Goal: Task Accomplishment & Management: Complete application form

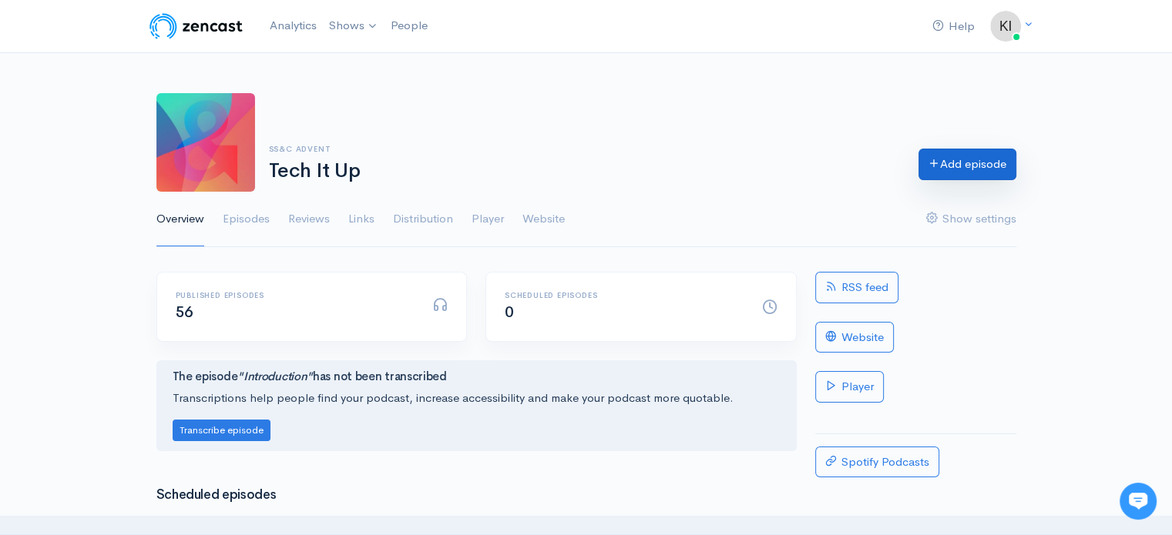
click at [960, 160] on link "Add episode" at bounding box center [967, 165] width 98 height 32
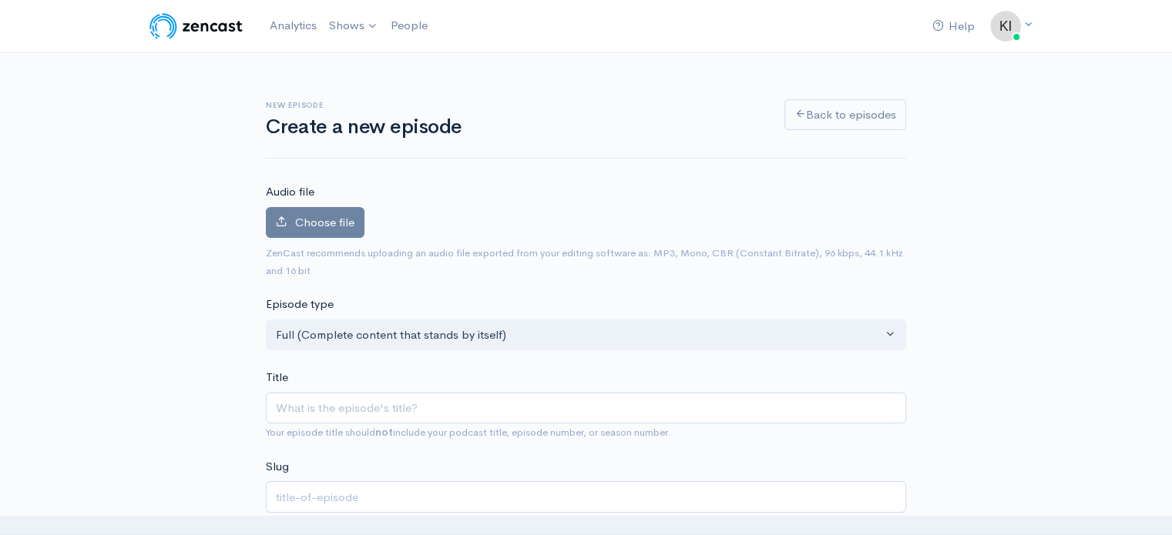
scroll to position [77, 0]
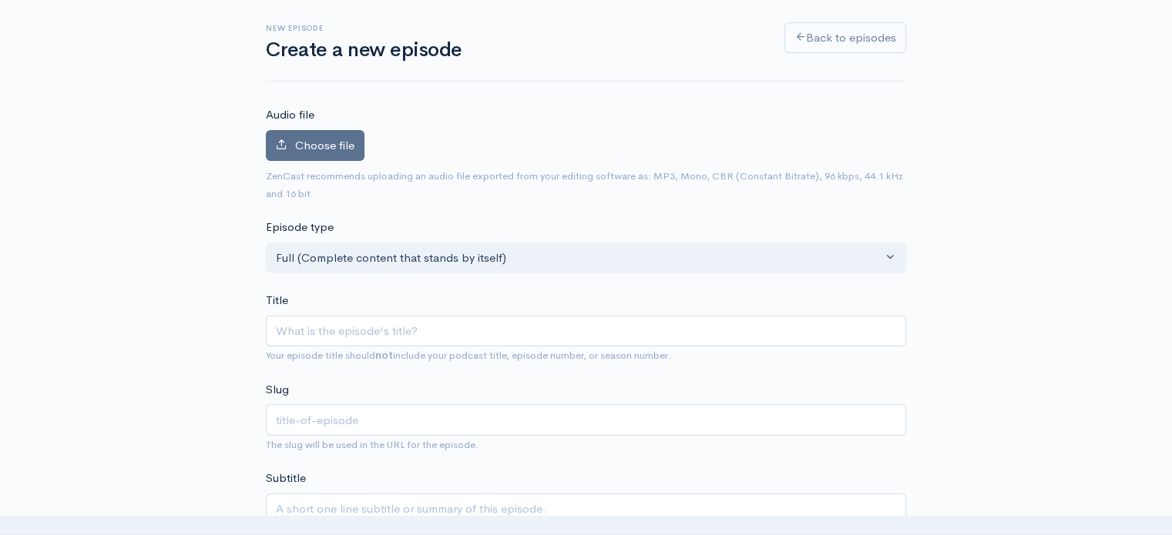
click at [329, 139] on span "Choose file" at bounding box center [324, 145] width 59 height 15
click at [0, 0] on input "Choose file" at bounding box center [0, 0] width 0 height 0
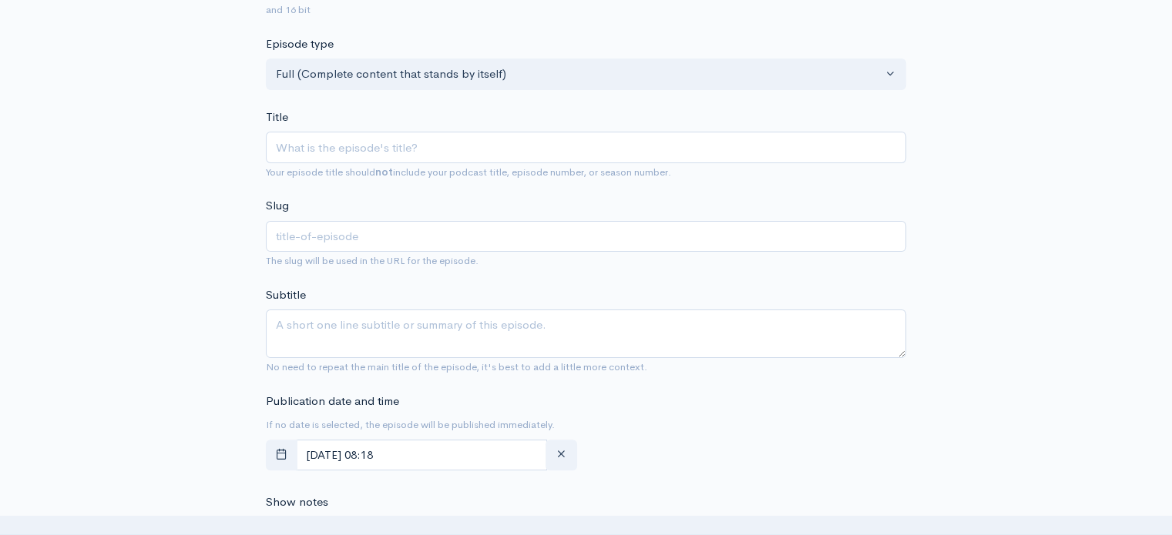
scroll to position [385, 0]
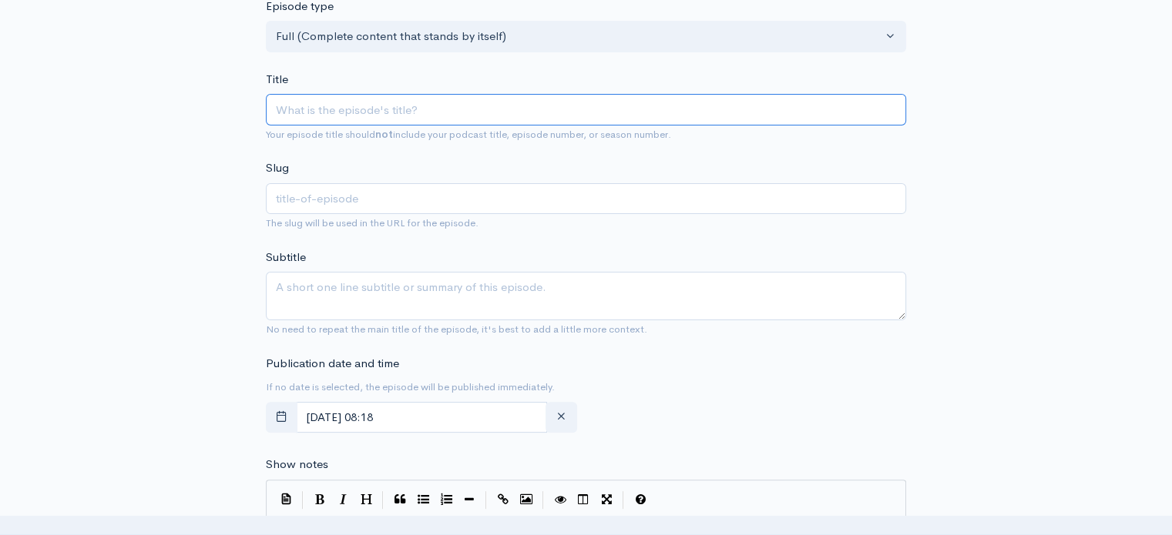
click at [305, 107] on input "Title" at bounding box center [586, 110] width 640 height 32
paste input "The Art & Science of Measuring Private Equity Performance"
type input "The Art & Science of Measuring Private Equity Performance"
type input "the-art-science-of-measuring-private-equity-performance"
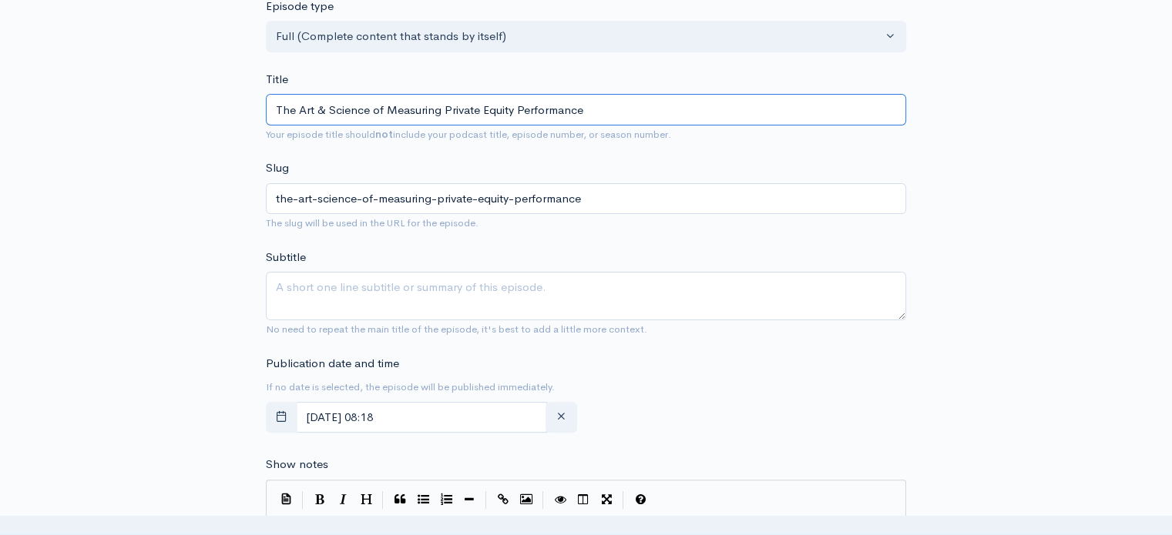
type input "The Art & Science of Measuring Private Equity Performance"
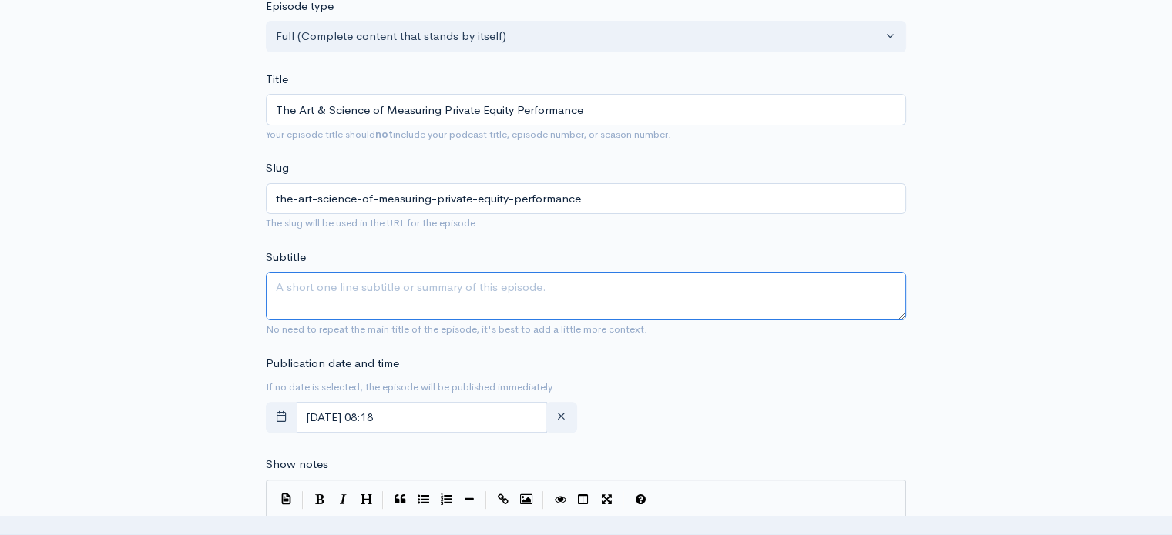
click at [302, 287] on textarea "Subtitle" at bounding box center [586, 296] width 640 height 49
paste textarea "explore PE performance measurement options, challenges, and best practices for …"
click at [278, 286] on textarea "explore PE performance measurement options, challenges, and best practices for …" at bounding box center [586, 296] width 640 height 49
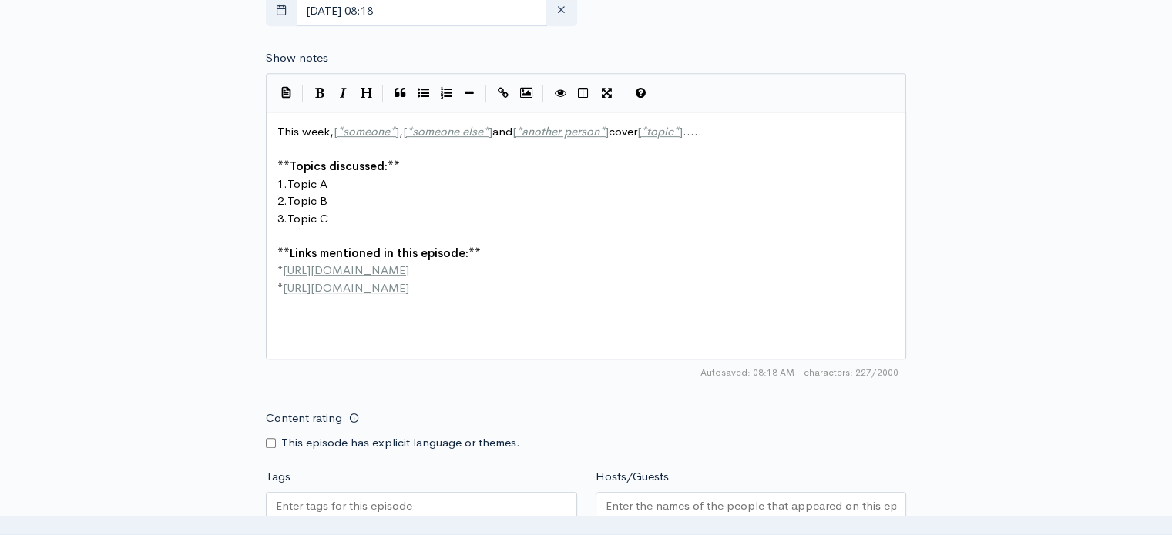
scroll to position [770, 0]
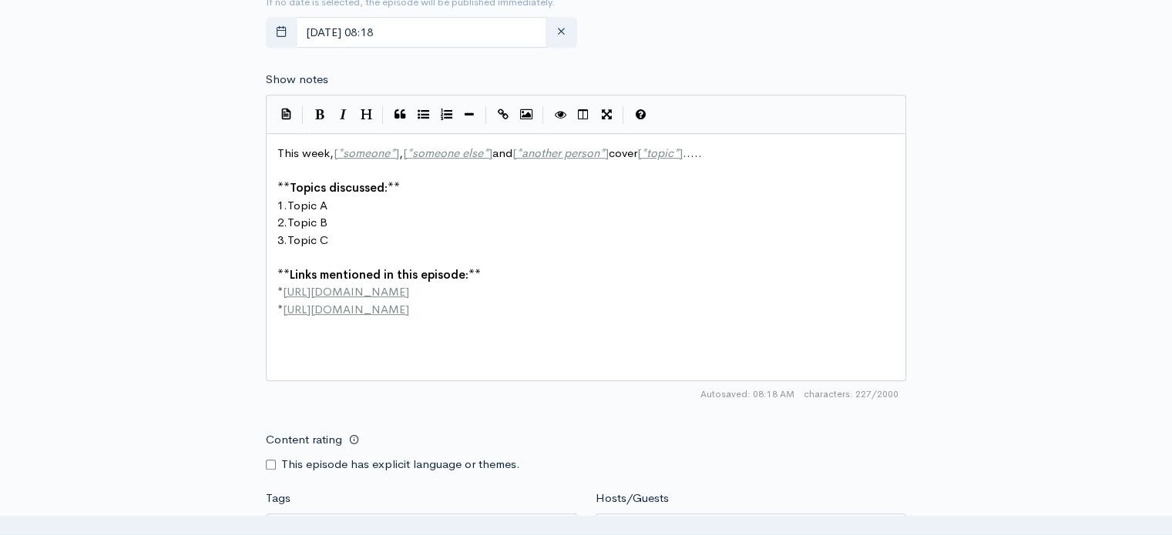
type textarea "Explore PE performance measurement options, challenges, and best practices for …"
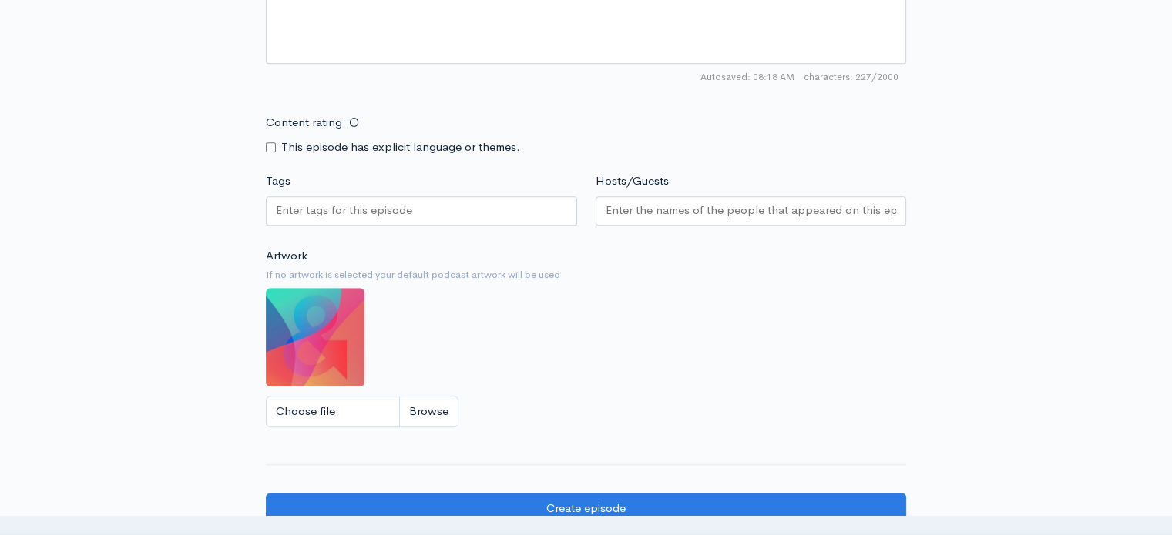
scroll to position [1156, 0]
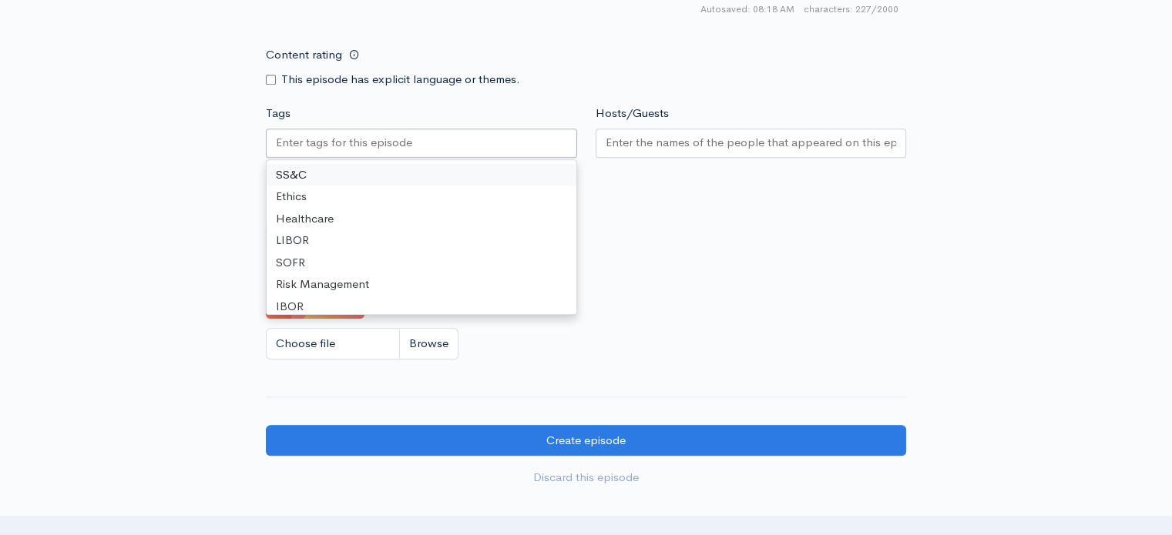
click at [408, 146] on input "Tags" at bounding box center [345, 143] width 139 height 18
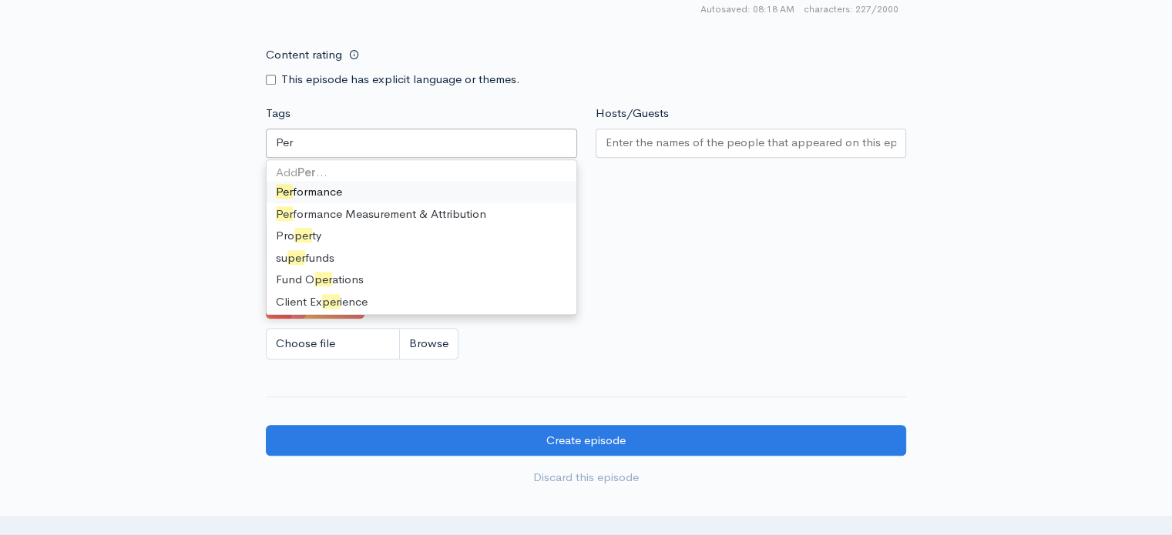
type input "Perf"
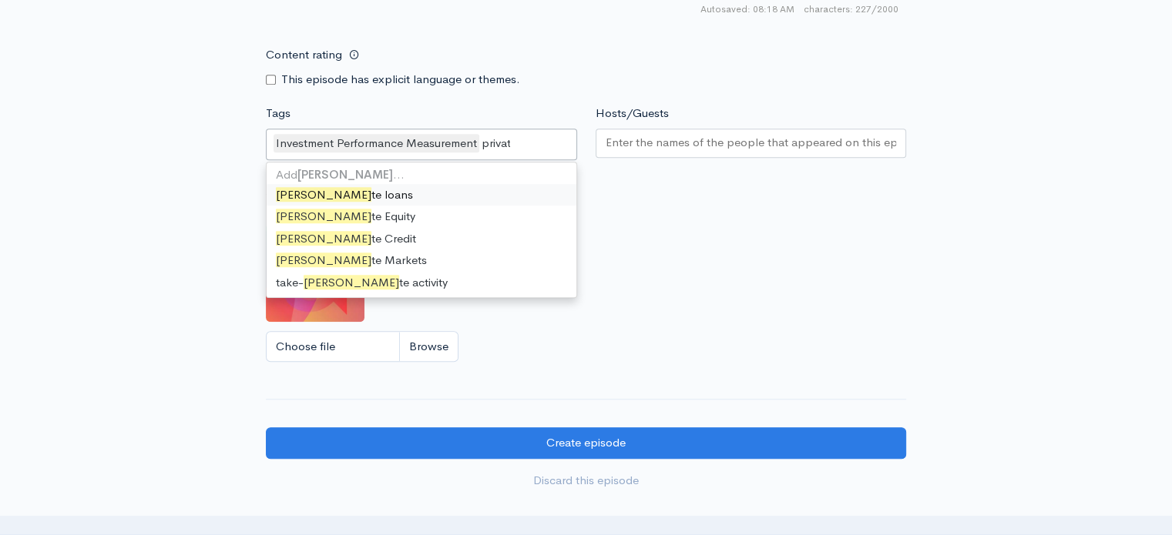
type input "private"
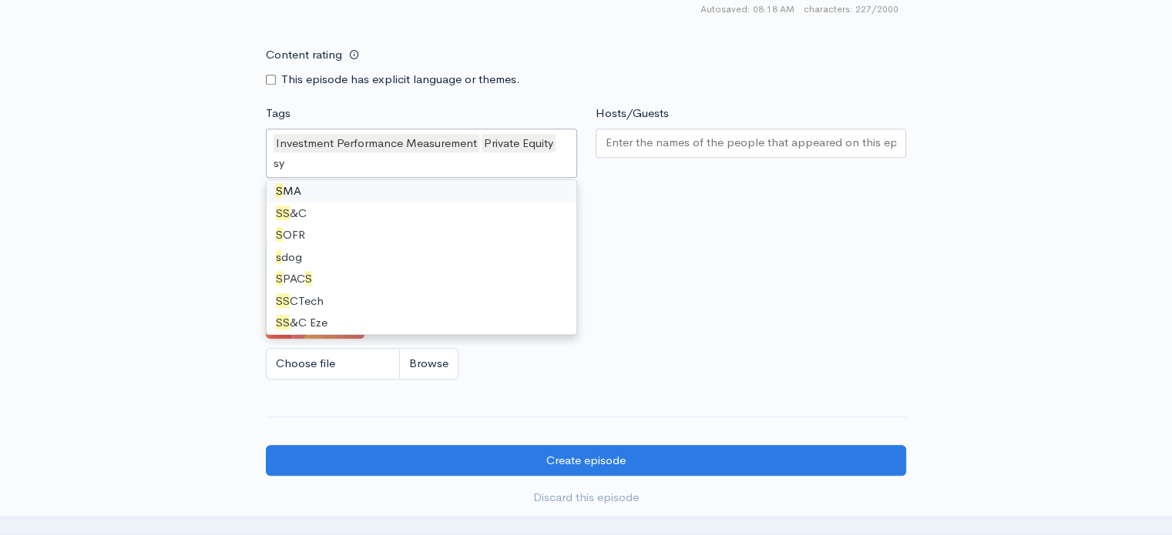
scroll to position [0, 0]
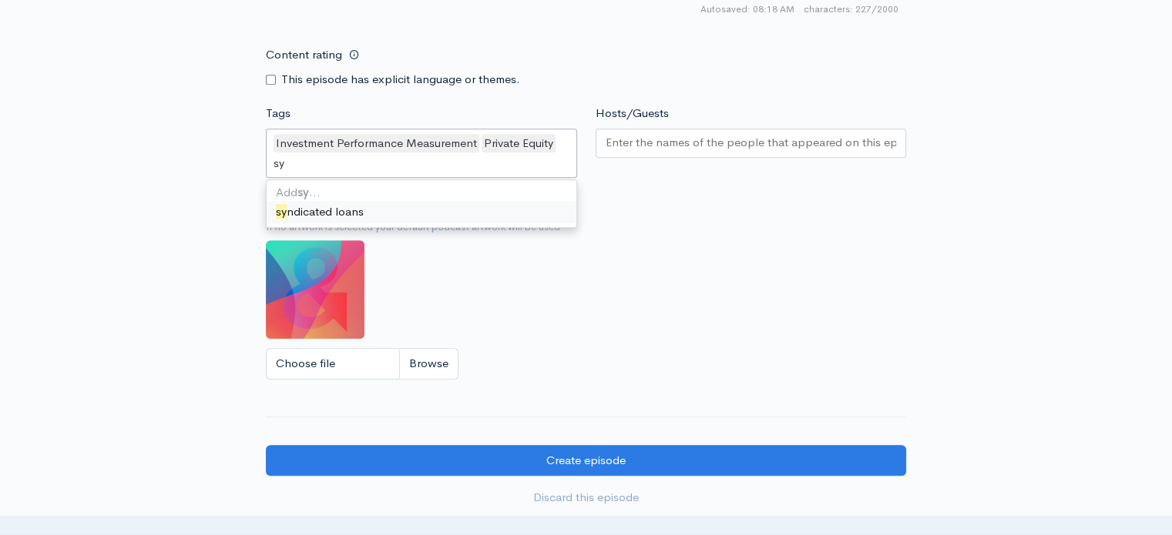
type input "s"
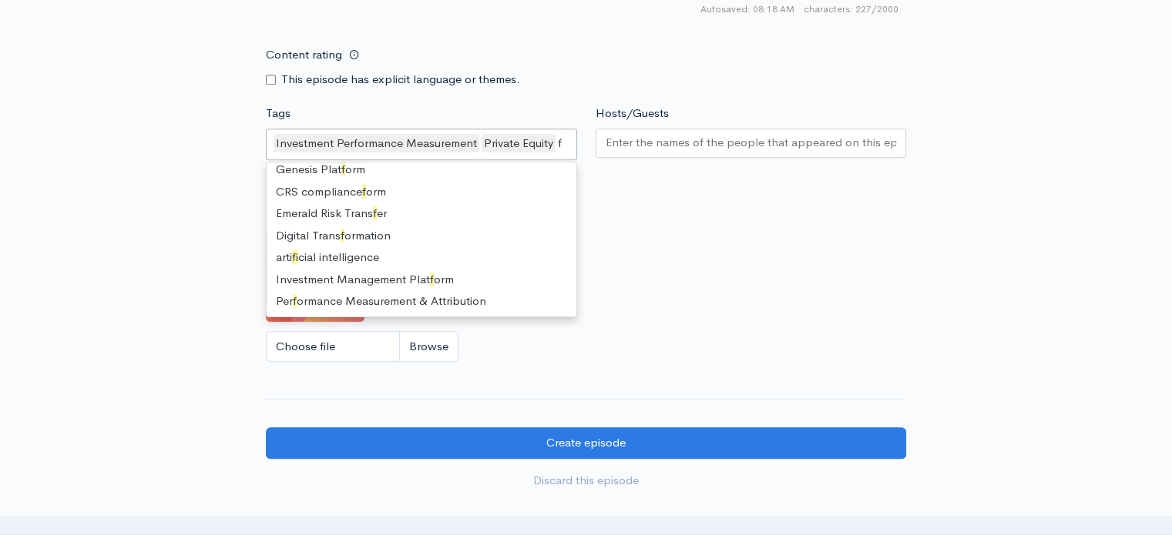
scroll to position [21, 0]
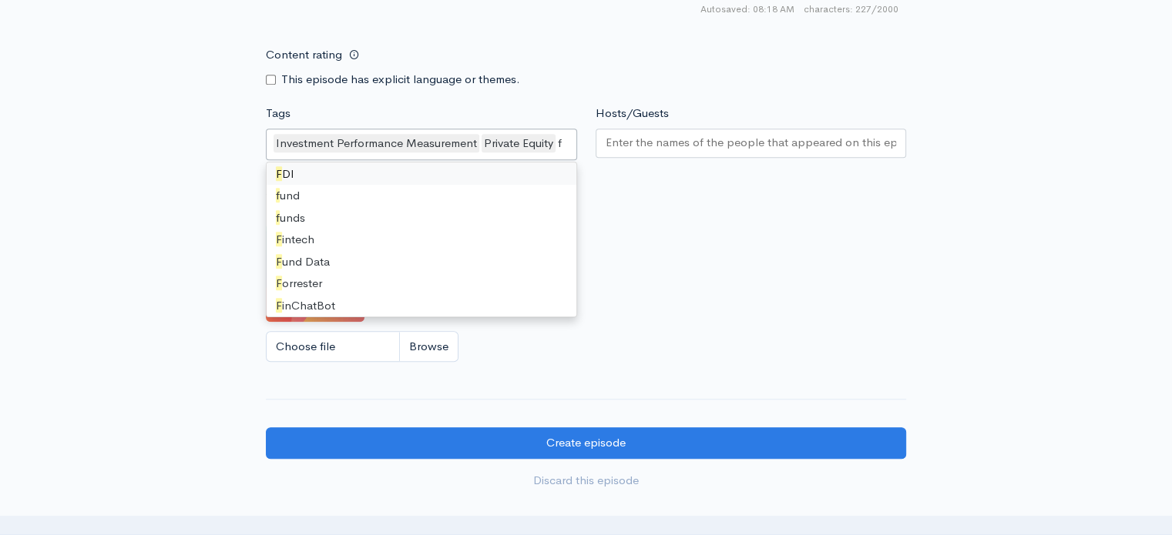
type input "fi"
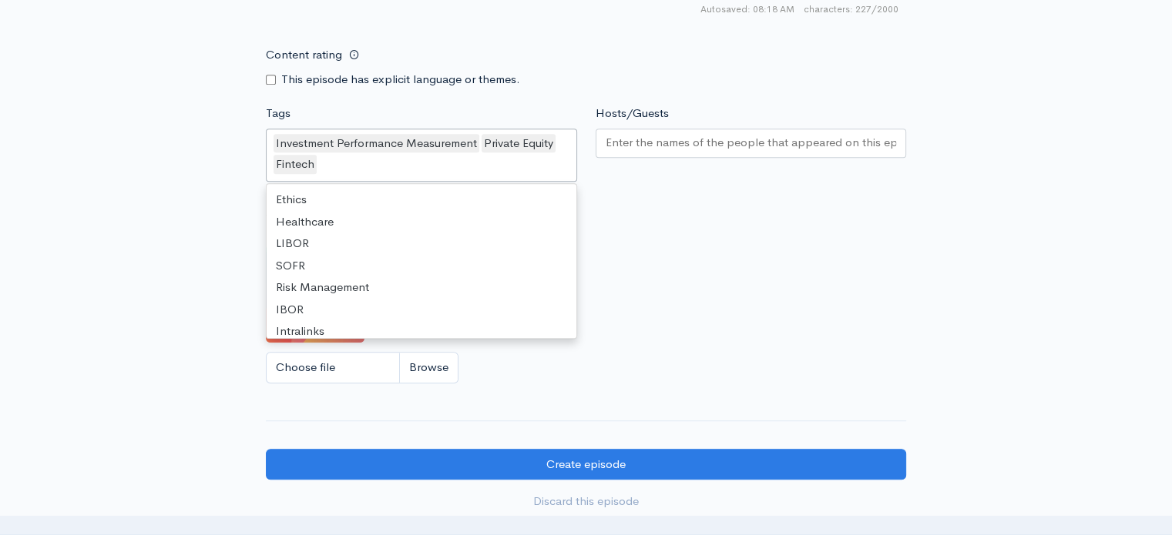
scroll to position [4138, 0]
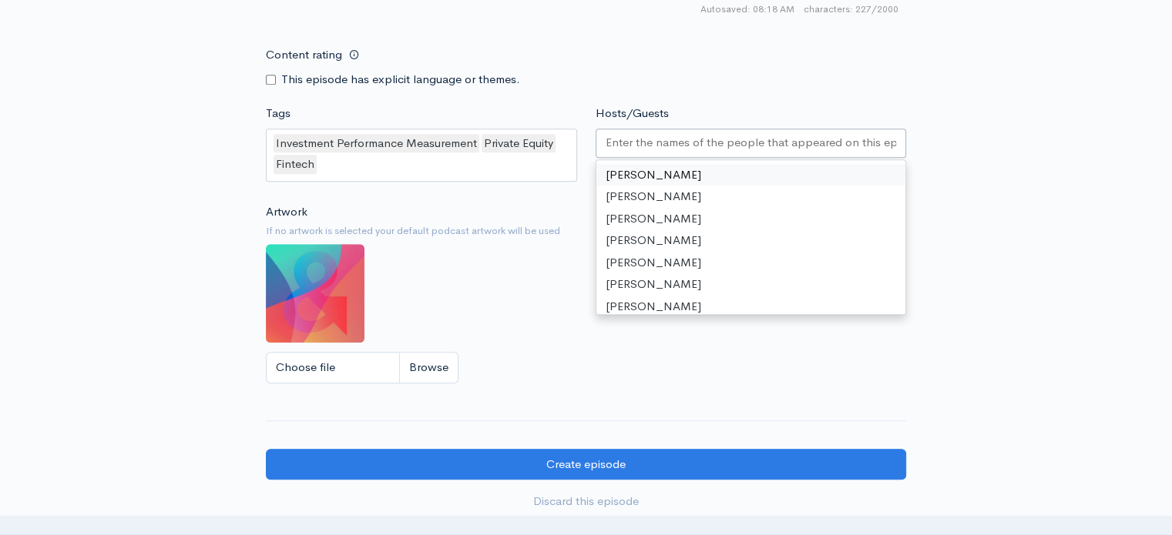
click at [655, 130] on div at bounding box center [750, 143] width 311 height 29
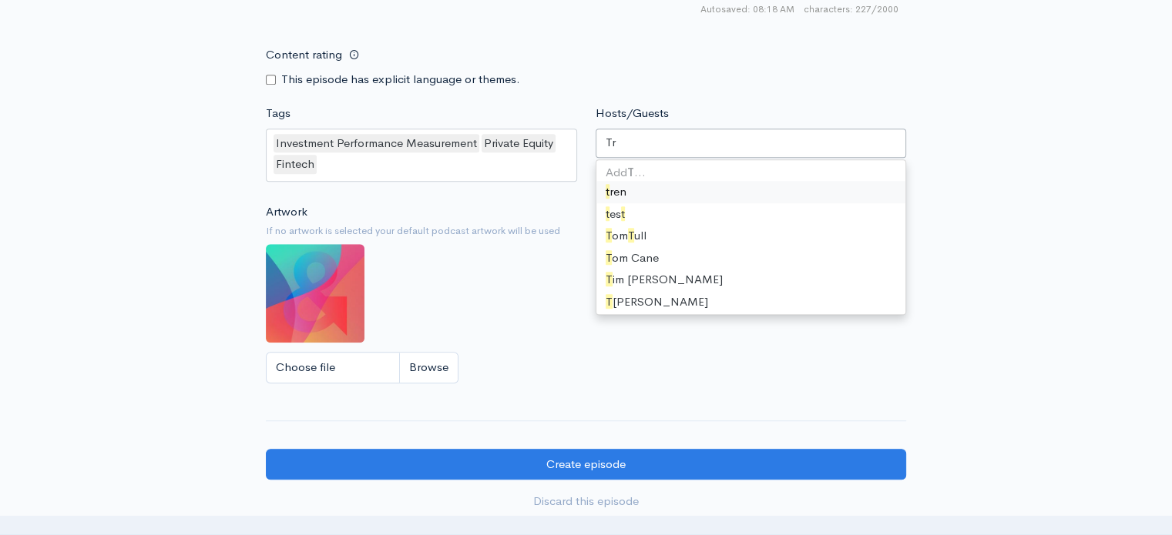
type input "Tre"
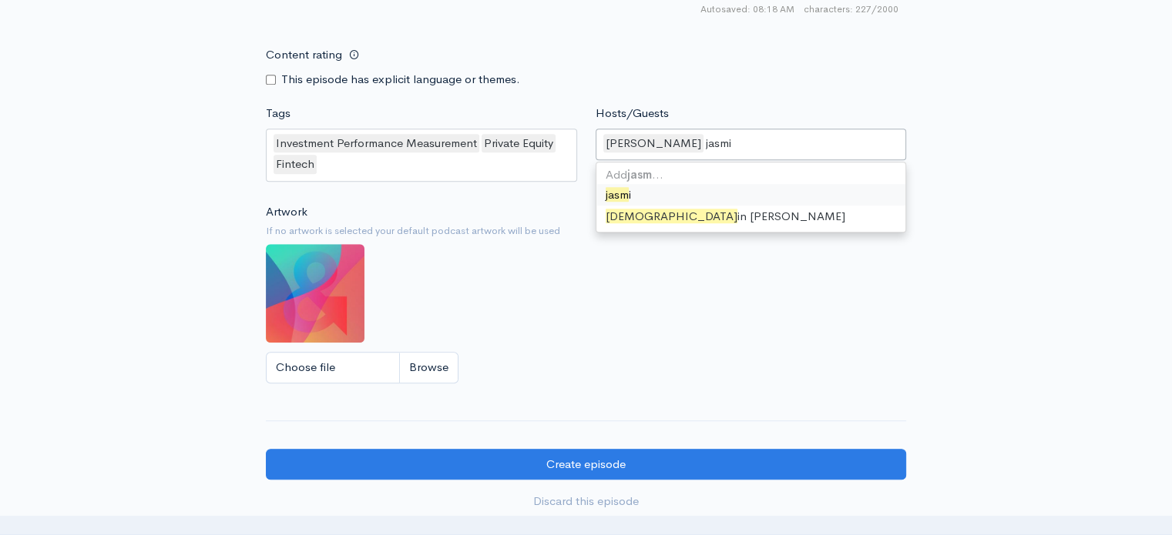
type input "jasmin"
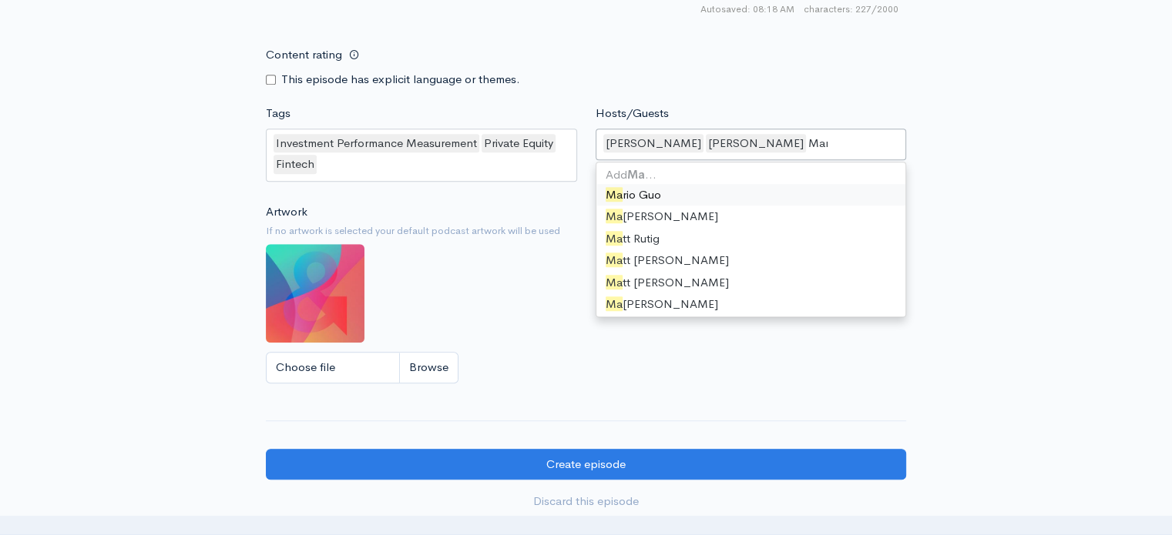
type input "Mark"
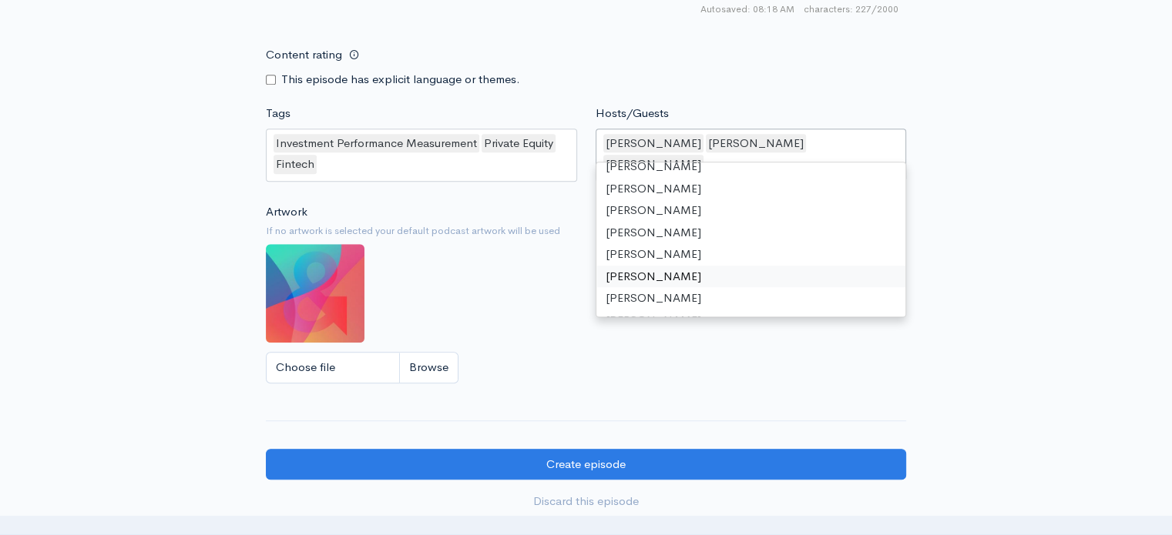
click at [477, 292] on div "Artwork If no artwork is selected your default podcast artwork will be used Cho…" at bounding box center [586, 298] width 640 height 190
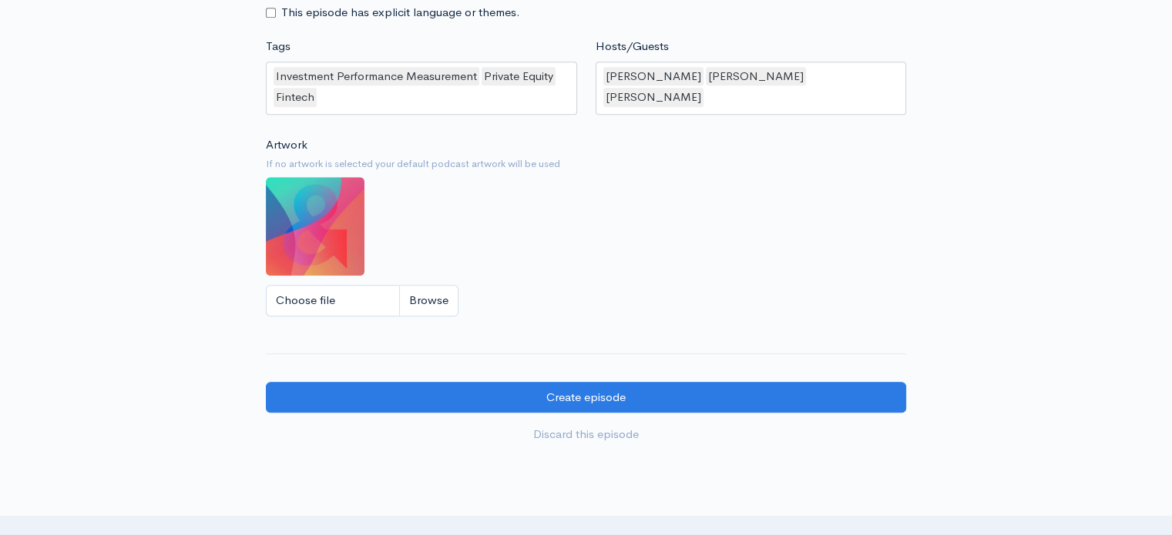
scroll to position [1310, 0]
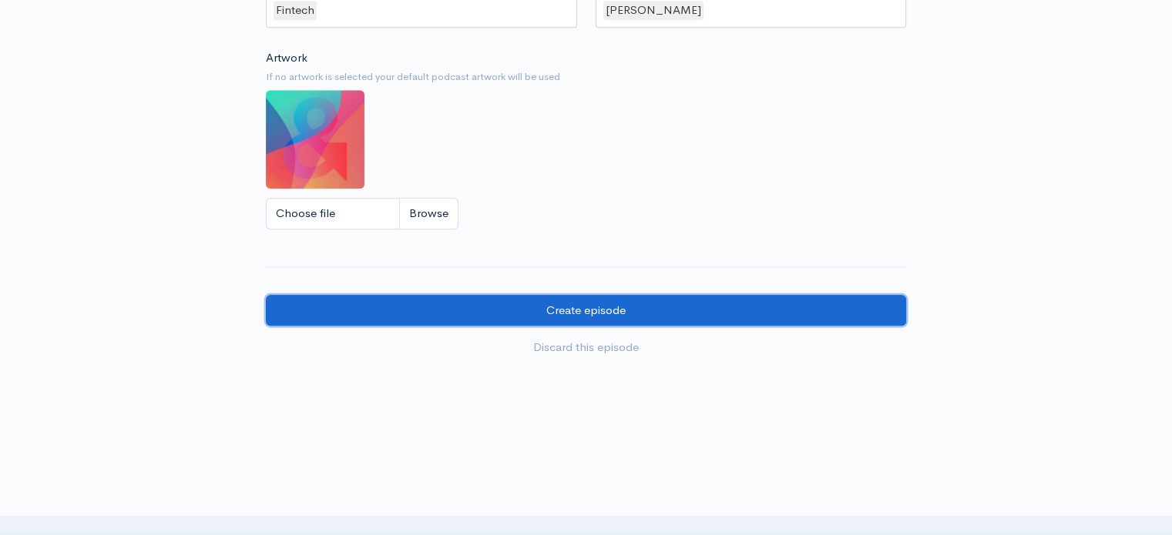
click at [613, 305] on input "Create episode" at bounding box center [586, 311] width 640 height 32
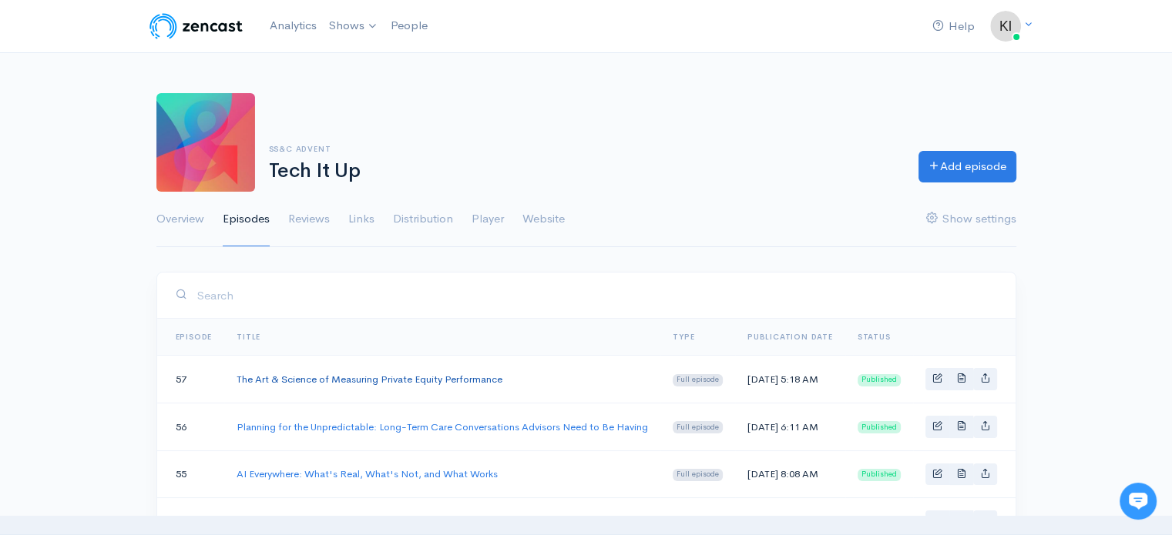
click at [416, 380] on link "The Art & Science of Measuring Private Equity Performance" at bounding box center [370, 379] width 266 height 13
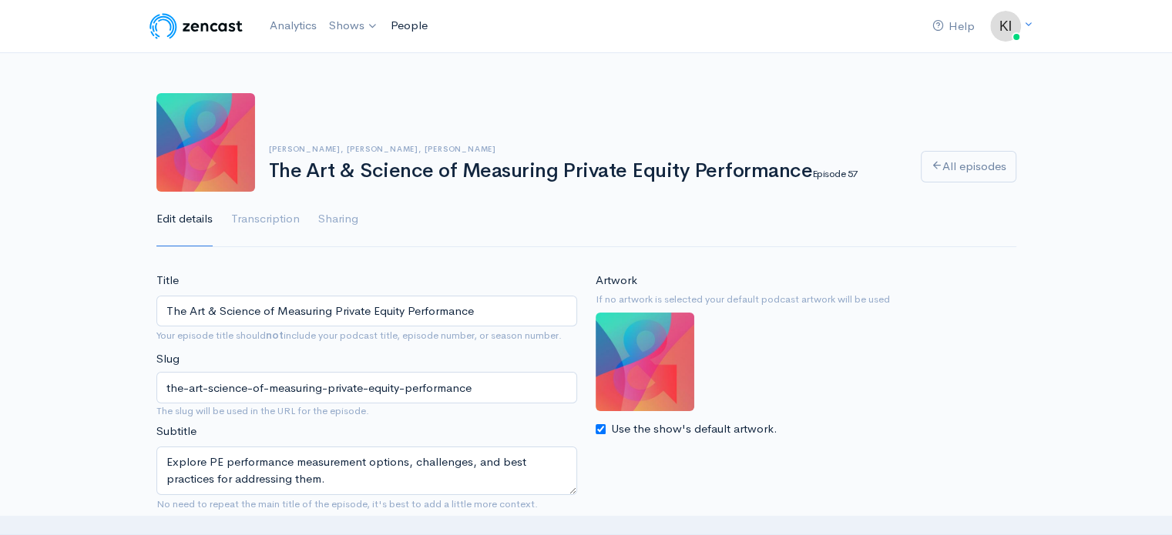
click at [417, 27] on link "People" at bounding box center [408, 25] width 49 height 33
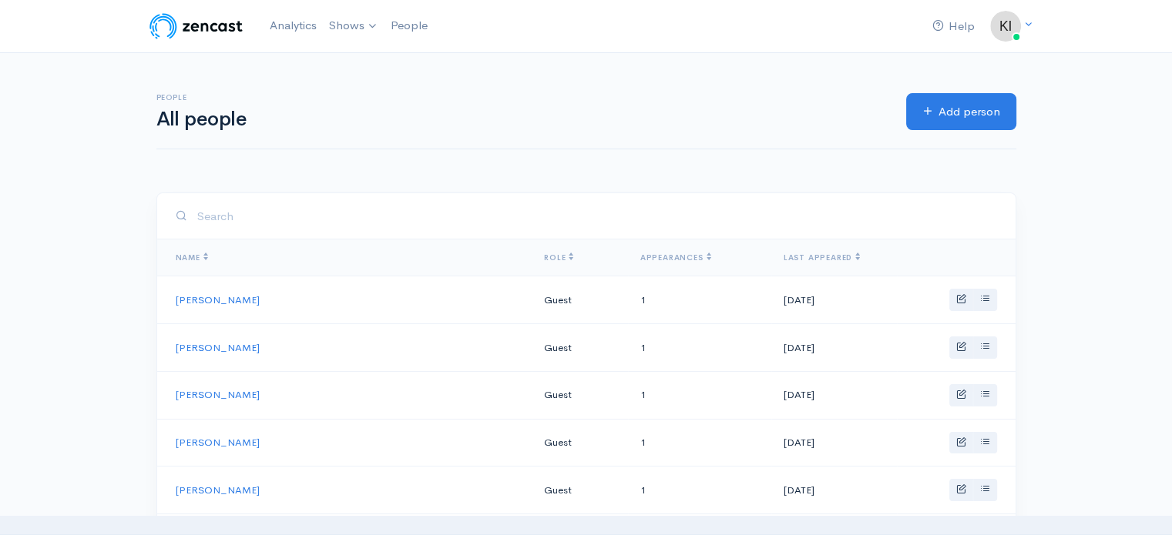
click at [318, 230] on input "search" at bounding box center [596, 217] width 800 height 32
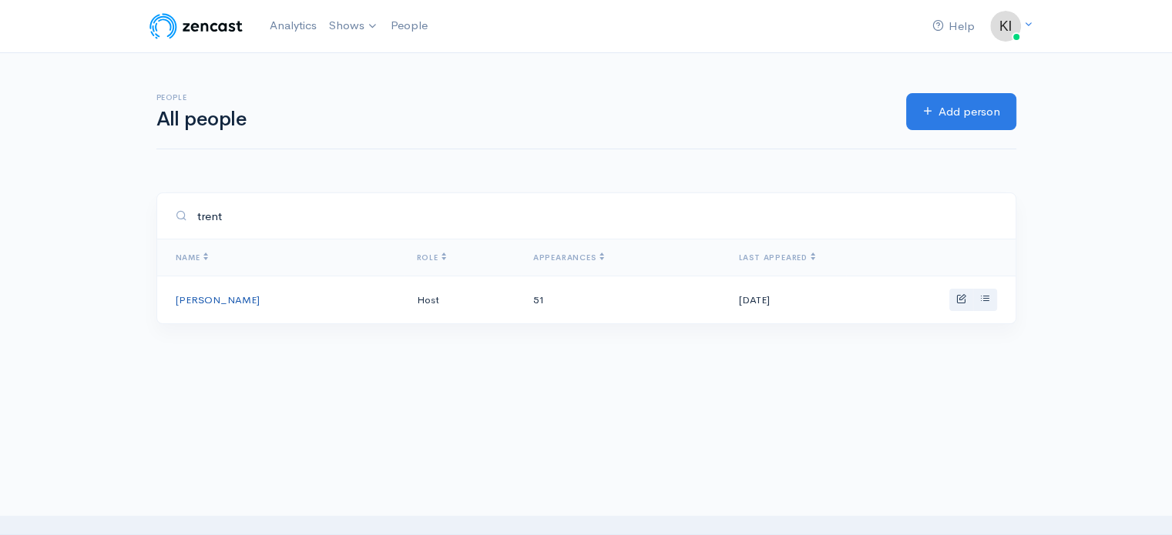
type input "trent"
click at [217, 303] on link "[PERSON_NAME]" at bounding box center [218, 300] width 84 height 13
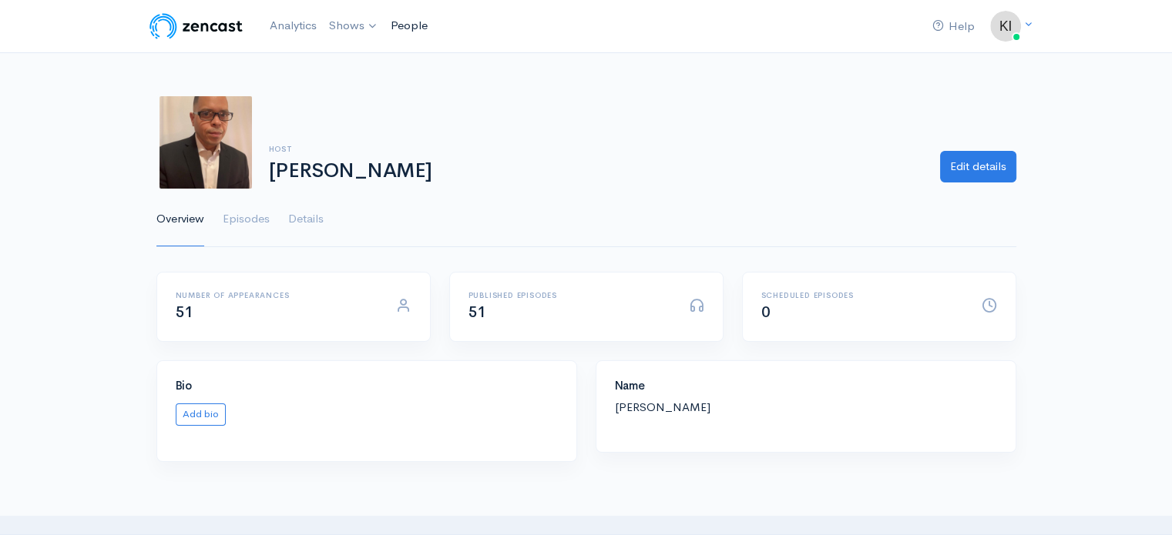
click at [413, 22] on link "People" at bounding box center [408, 25] width 49 height 33
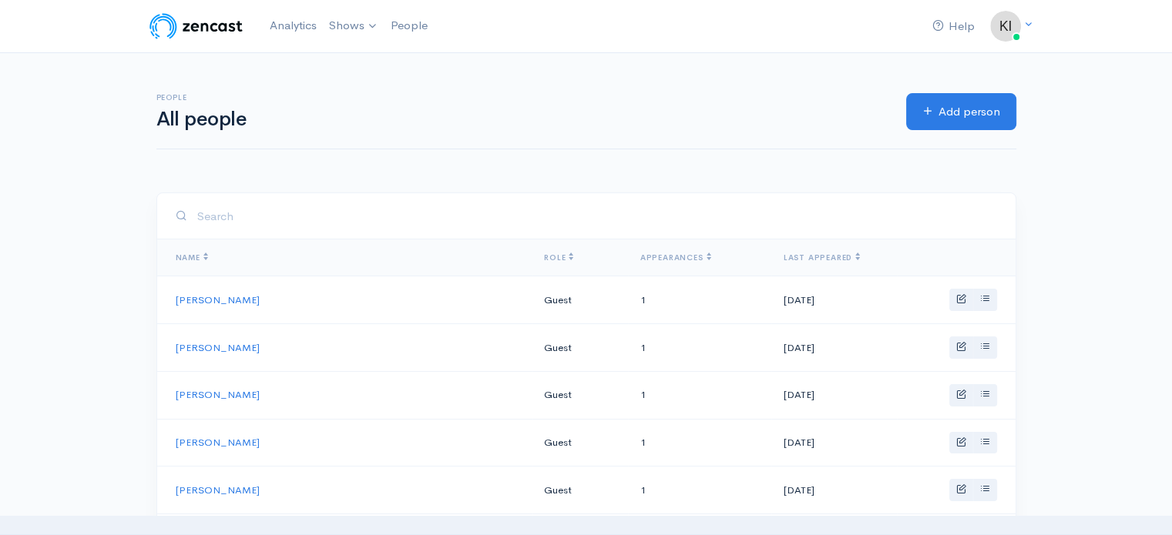
click at [229, 216] on input "search" at bounding box center [596, 217] width 800 height 32
click at [367, 64] on link "Tech It Up" at bounding box center [398, 63] width 149 height 27
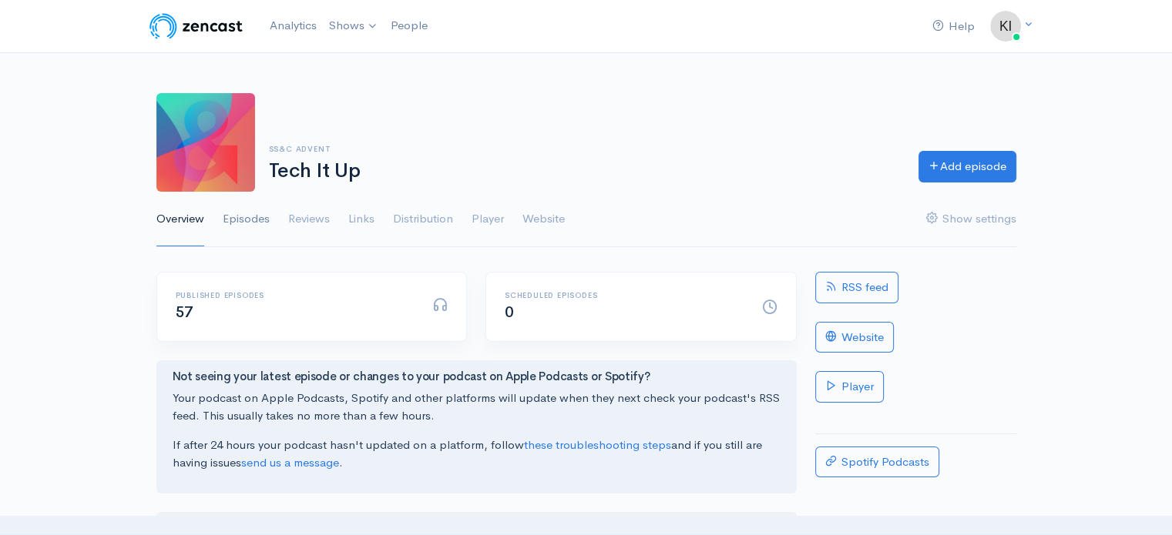
click at [253, 221] on link "Episodes" at bounding box center [246, 219] width 47 height 55
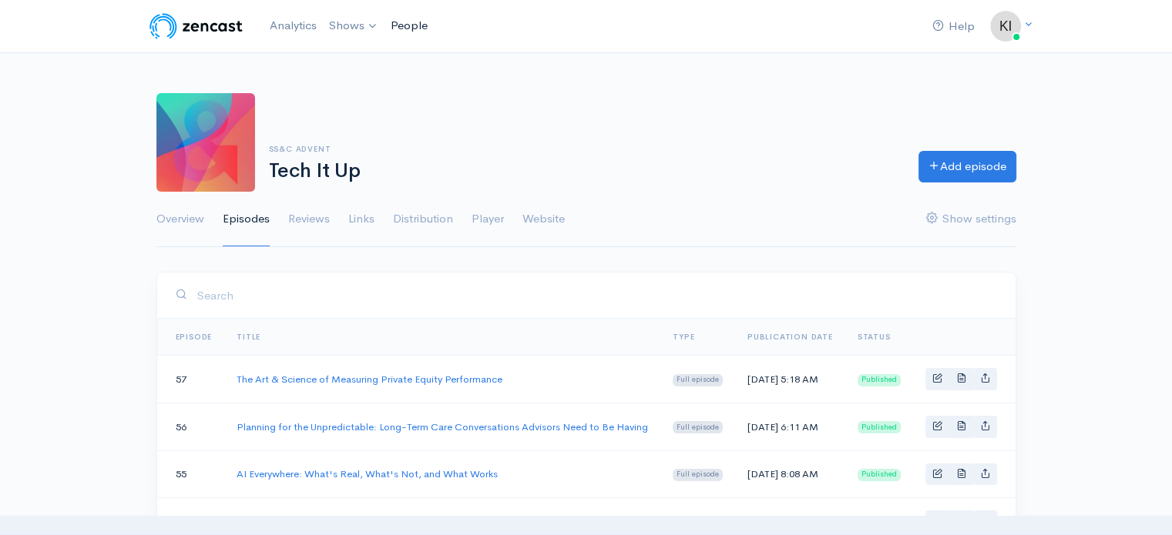
click at [416, 26] on link "People" at bounding box center [408, 25] width 49 height 33
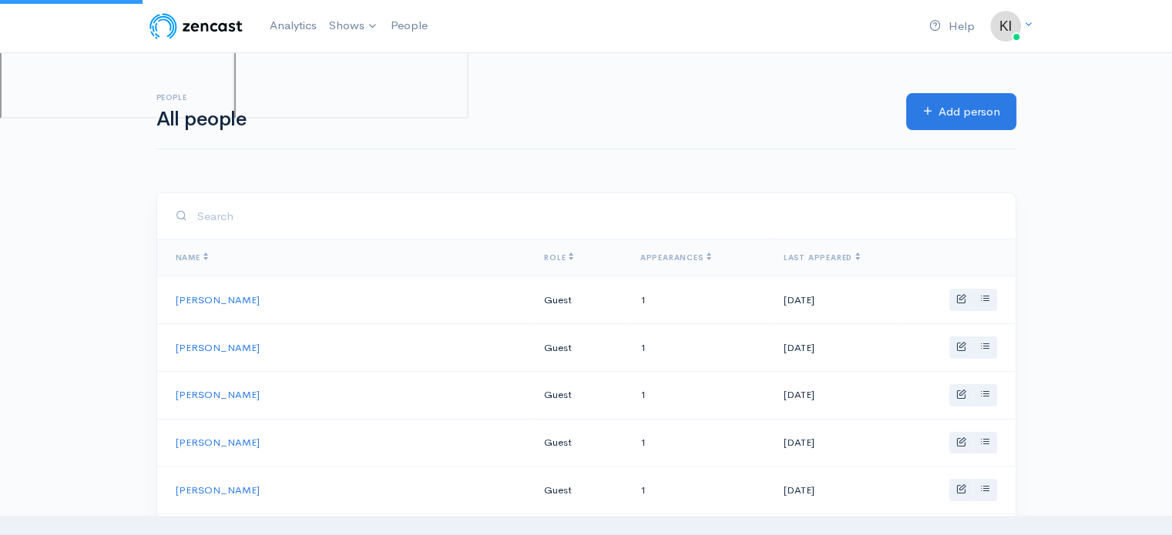
click at [259, 216] on input "search" at bounding box center [596, 217] width 800 height 32
type input "jasmin"
click at [219, 208] on input "search" at bounding box center [596, 217] width 800 height 32
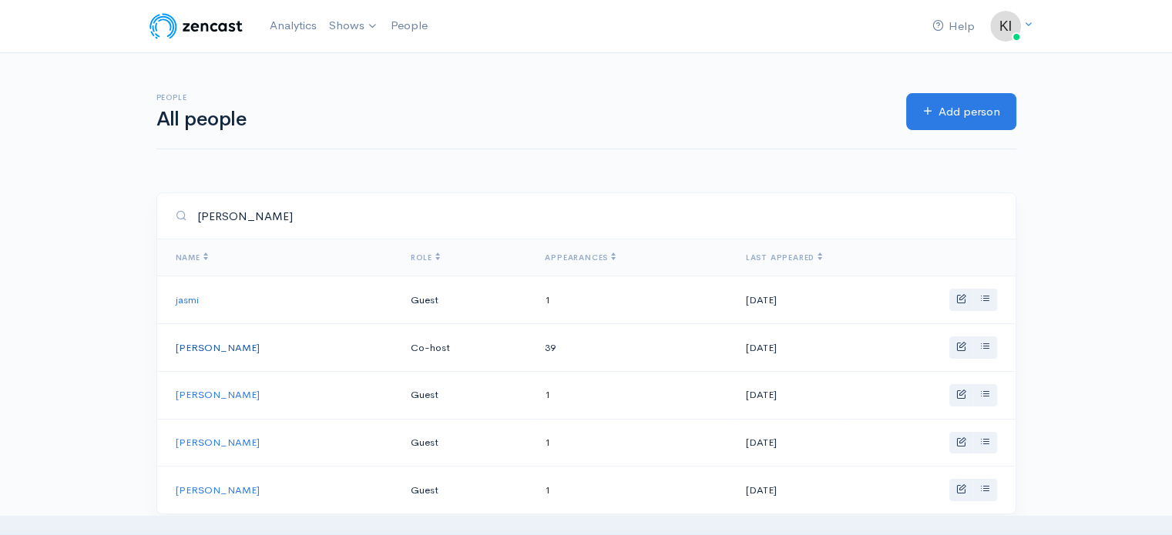
type input "Jas"
click at [205, 344] on link "[PERSON_NAME]" at bounding box center [218, 347] width 84 height 13
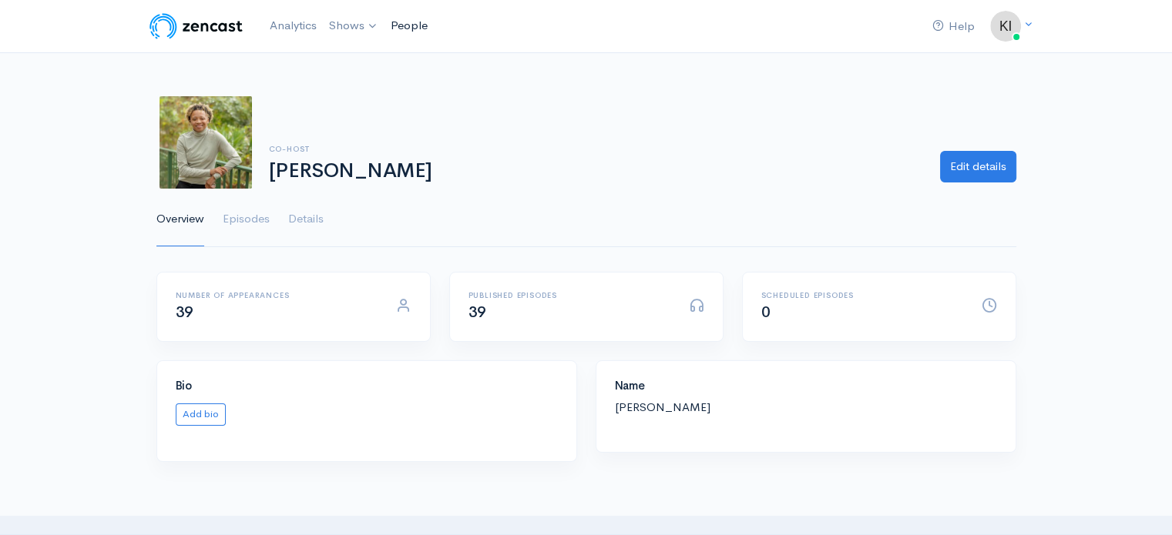
click at [421, 24] on link "People" at bounding box center [408, 25] width 49 height 33
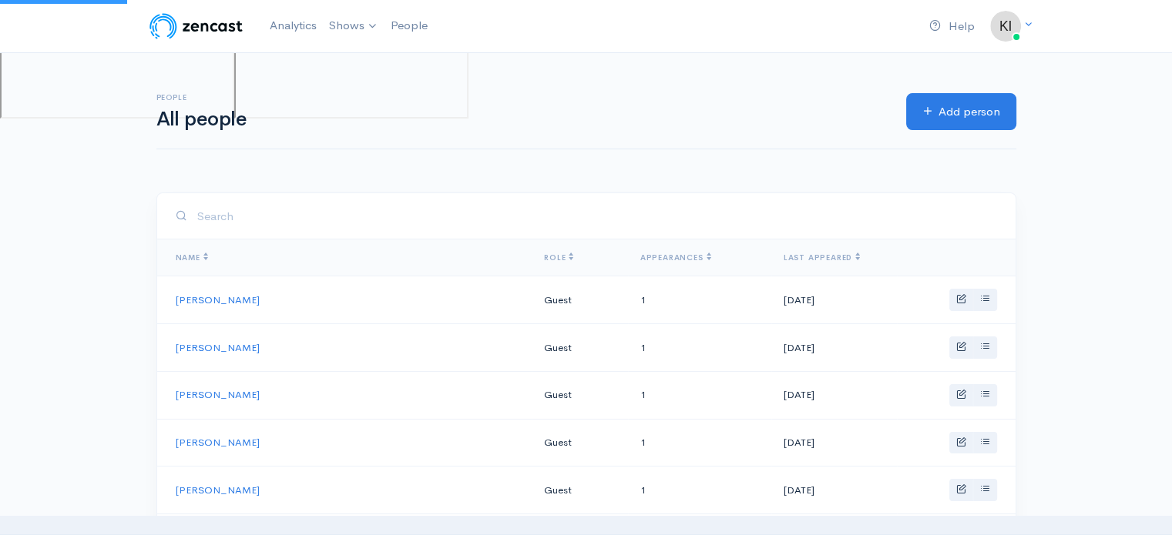
click at [267, 215] on input "search" at bounding box center [596, 217] width 800 height 32
type input "mark ell"
click at [240, 215] on input "search" at bounding box center [596, 217] width 800 height 32
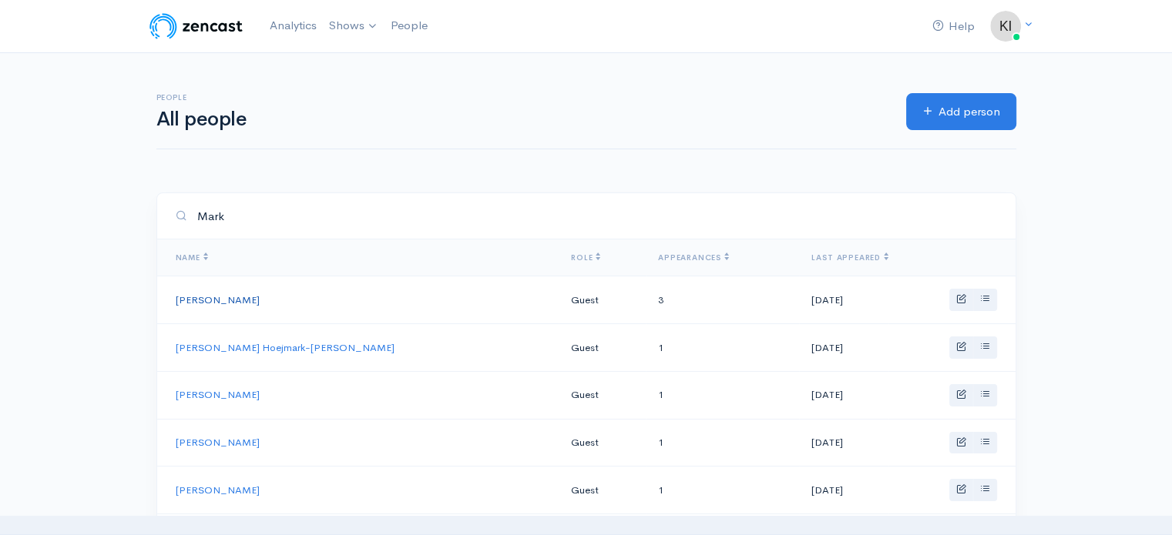
type input "Mark"
click at [225, 301] on link "[PERSON_NAME]" at bounding box center [218, 300] width 84 height 13
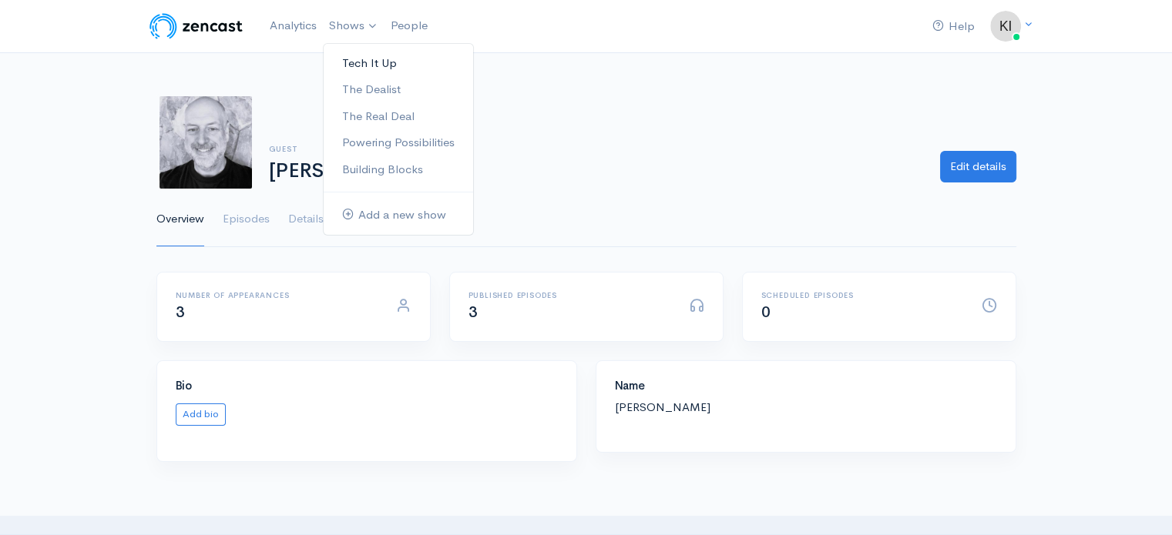
click at [367, 62] on link "Tech It Up" at bounding box center [398, 63] width 149 height 27
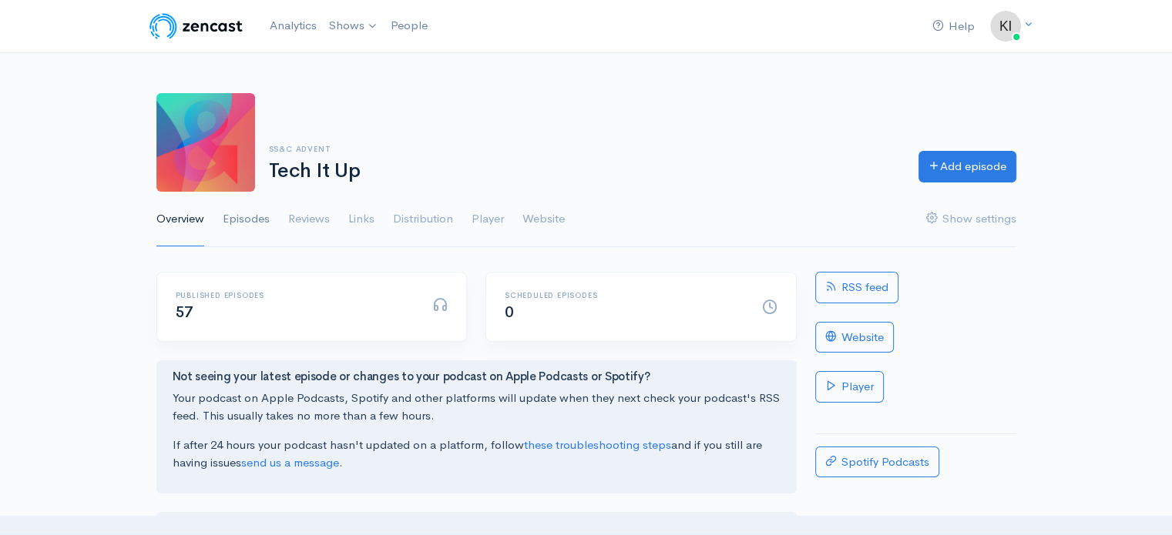
click at [257, 221] on link "Episodes" at bounding box center [246, 219] width 47 height 55
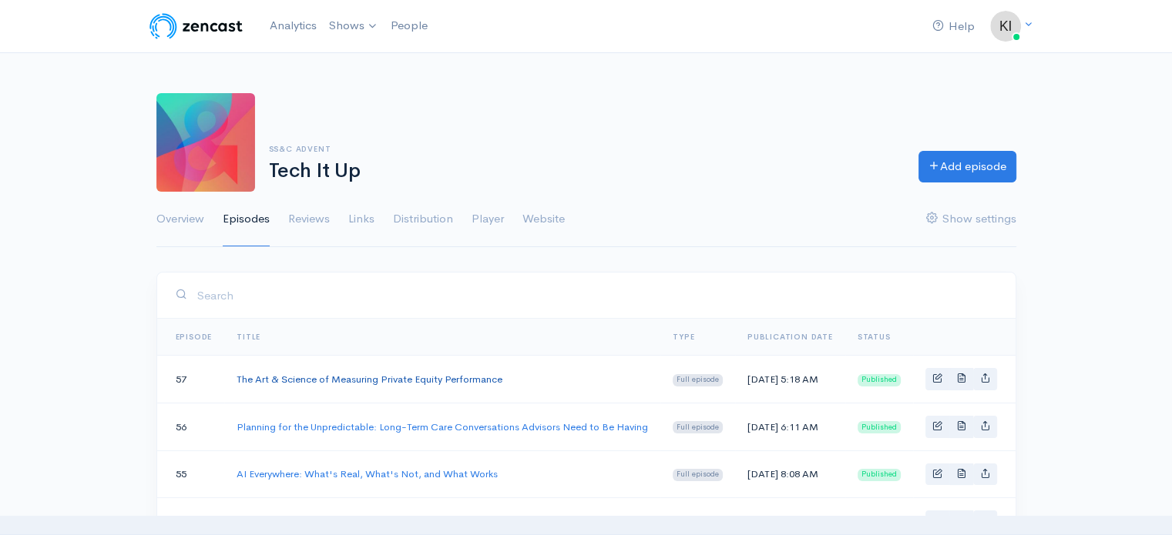
click at [367, 380] on link "The Art & Science of Measuring Private Equity Performance" at bounding box center [370, 379] width 266 height 13
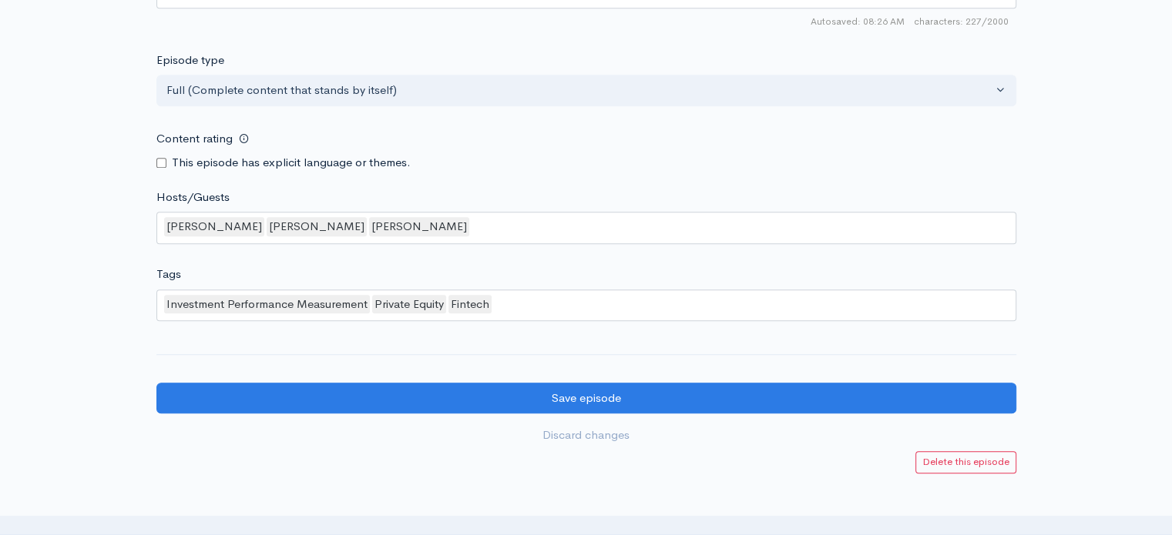
scroll to position [1233, 0]
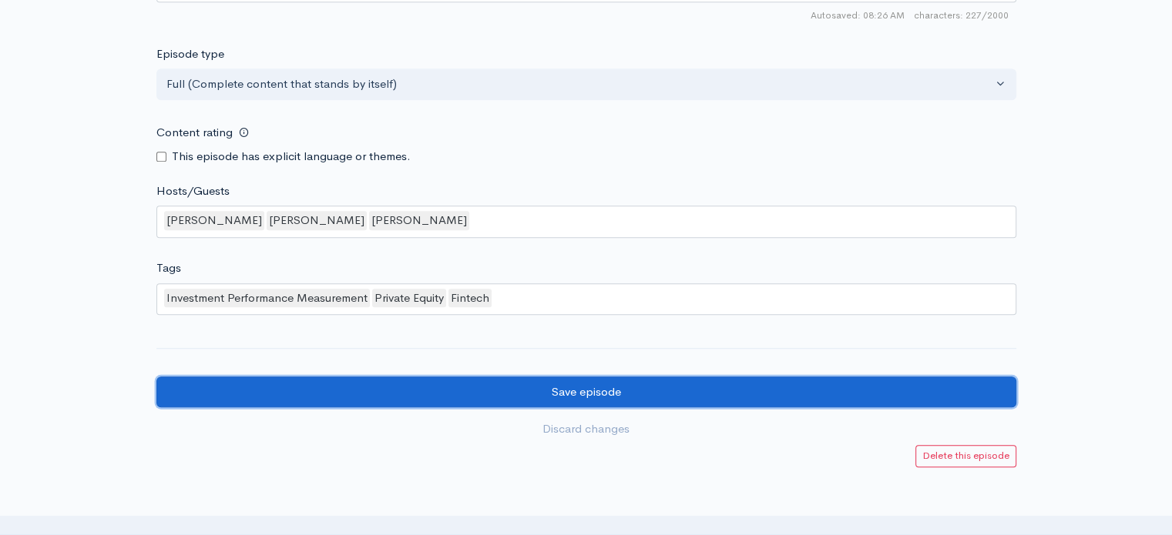
click at [617, 387] on input "Save episode" at bounding box center [586, 393] width 860 height 32
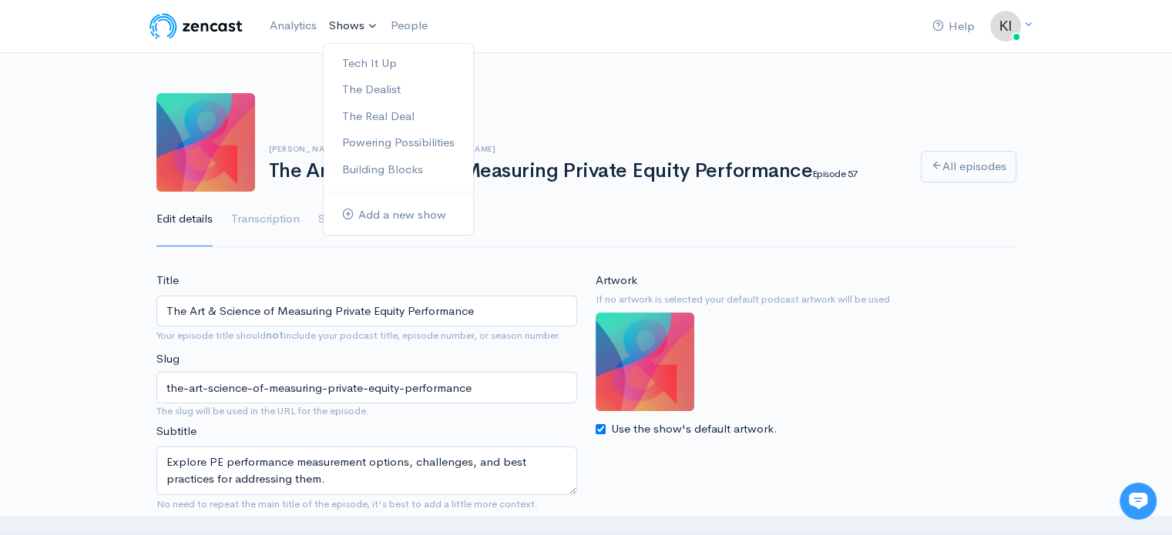
click at [339, 22] on link "Shows" at bounding box center [354, 26] width 62 height 34
click at [369, 59] on link "Tech It Up" at bounding box center [398, 63] width 149 height 27
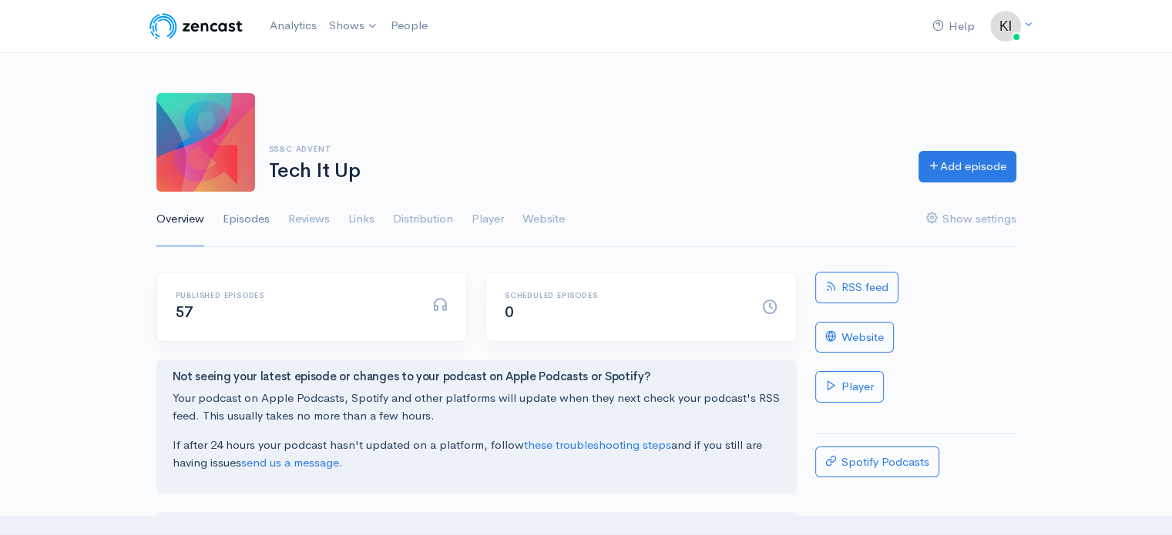
click at [251, 220] on link "Episodes" at bounding box center [246, 219] width 47 height 55
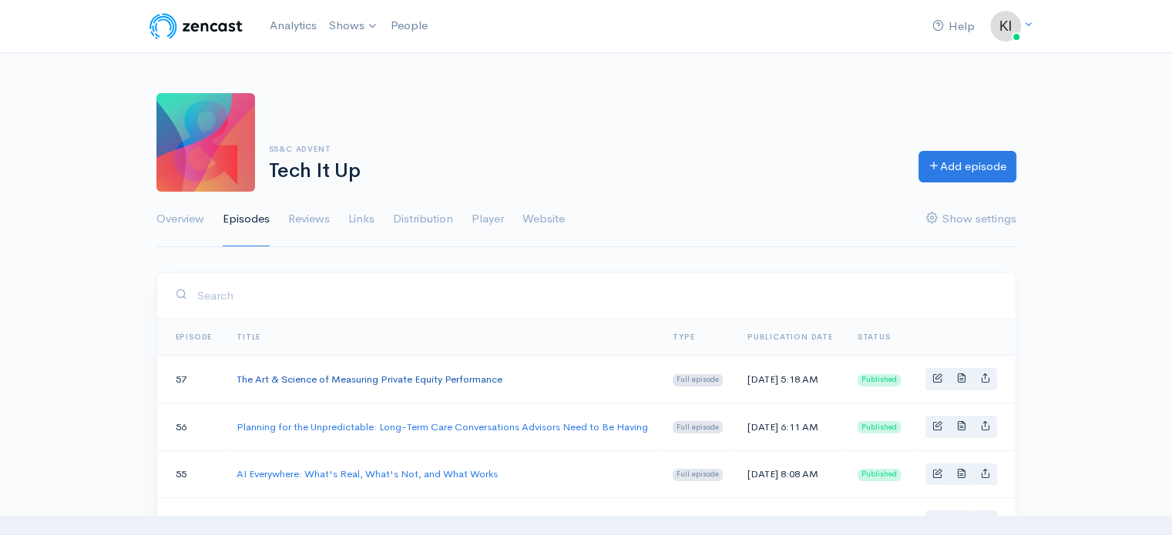
click at [400, 381] on link "The Art & Science of Measuring Private Equity Performance" at bounding box center [370, 379] width 266 height 13
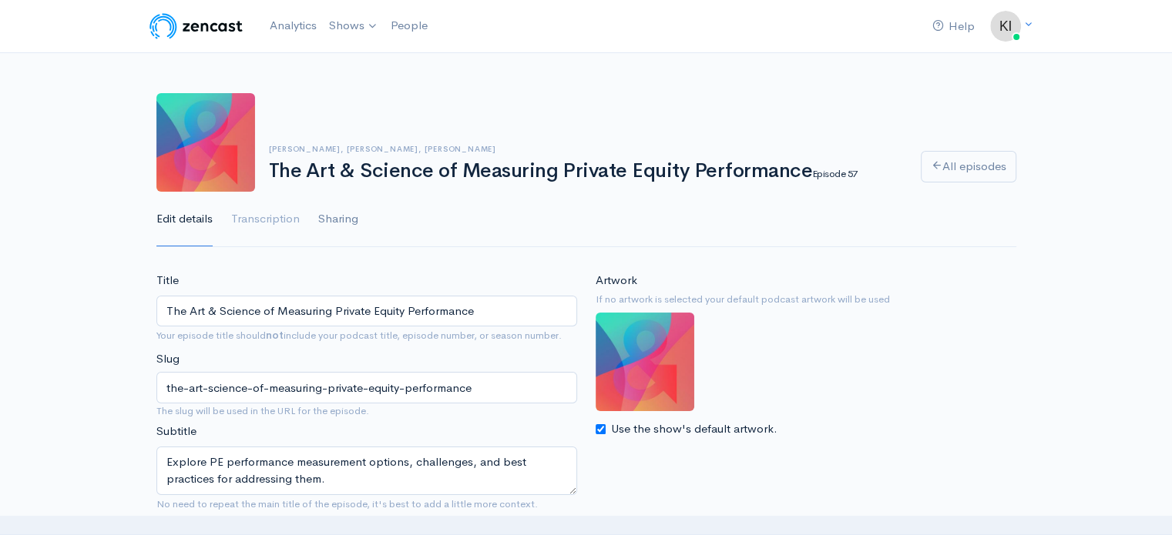
click at [332, 220] on link "Sharing" at bounding box center [338, 219] width 40 height 55
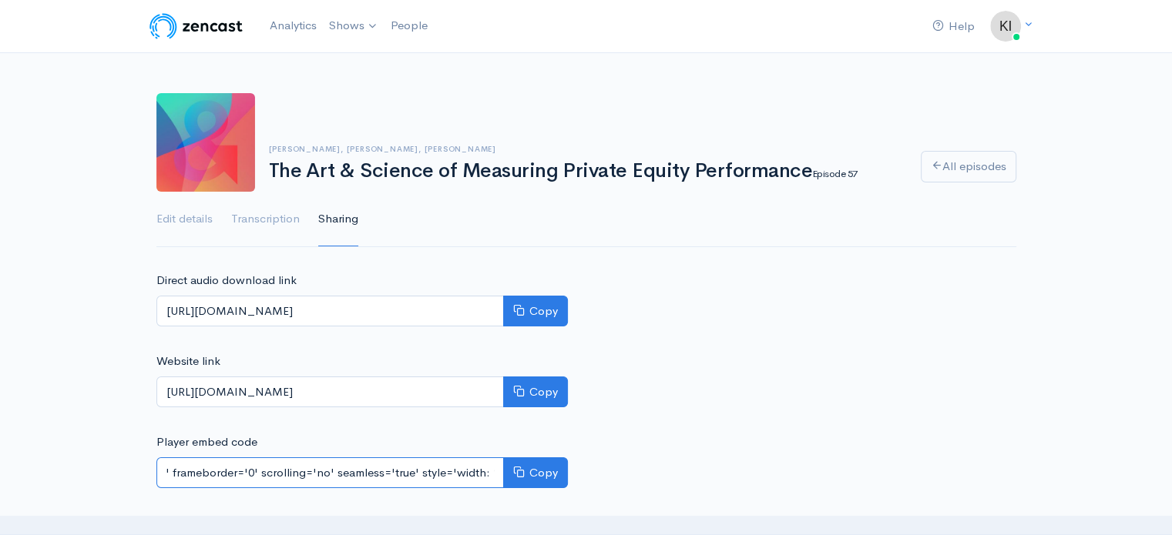
scroll to position [0, 937]
drag, startPoint x: 163, startPoint y: 470, endPoint x: 606, endPoint y: 473, distance: 442.2
click at [606, 473] on div "Direct audio download link [URL][DOMAIN_NAME] Copy Website link [URL][DOMAIN_NA…" at bounding box center [586, 425] width 878 height 307
